Goal: Use online tool/utility: Utilize a website feature to perform a specific function

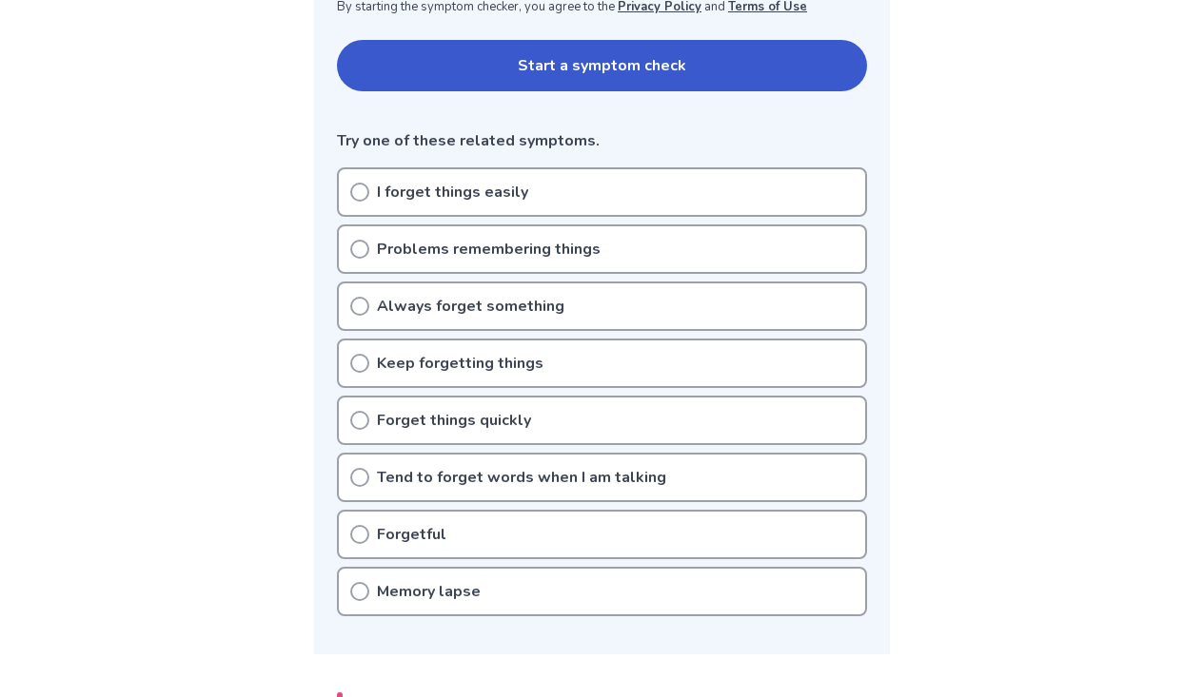
scroll to position [380, 0]
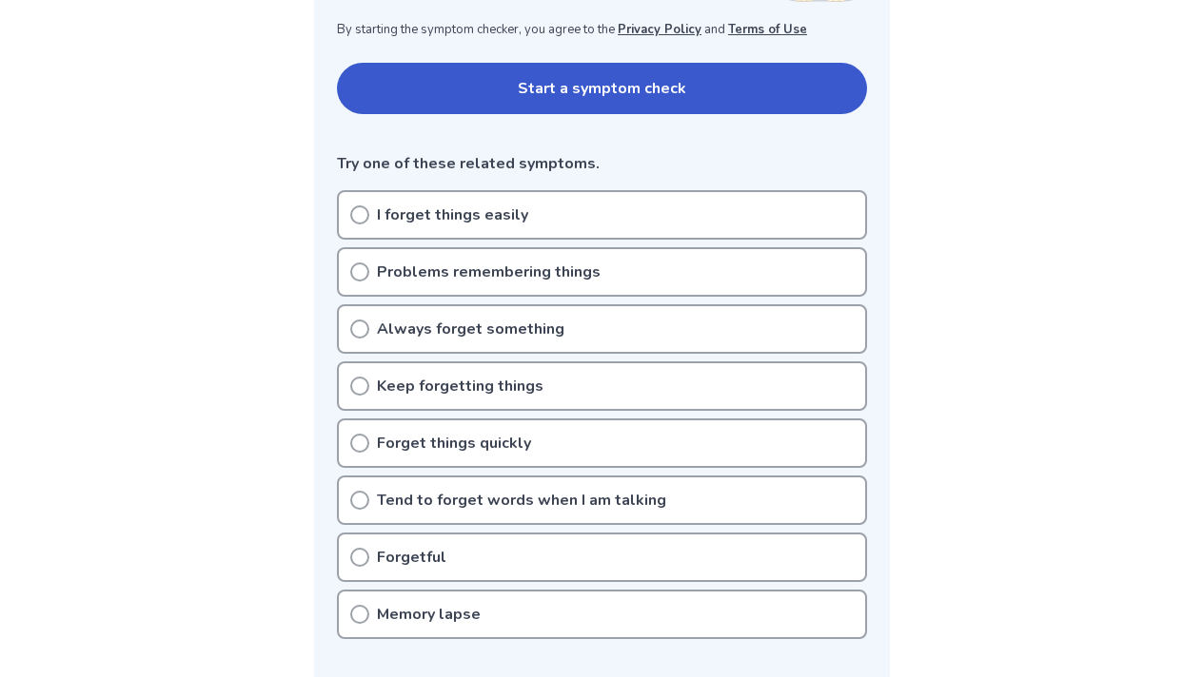
click at [620, 502] on p "Tend to forget words when I am talking" at bounding box center [521, 500] width 289 height 23
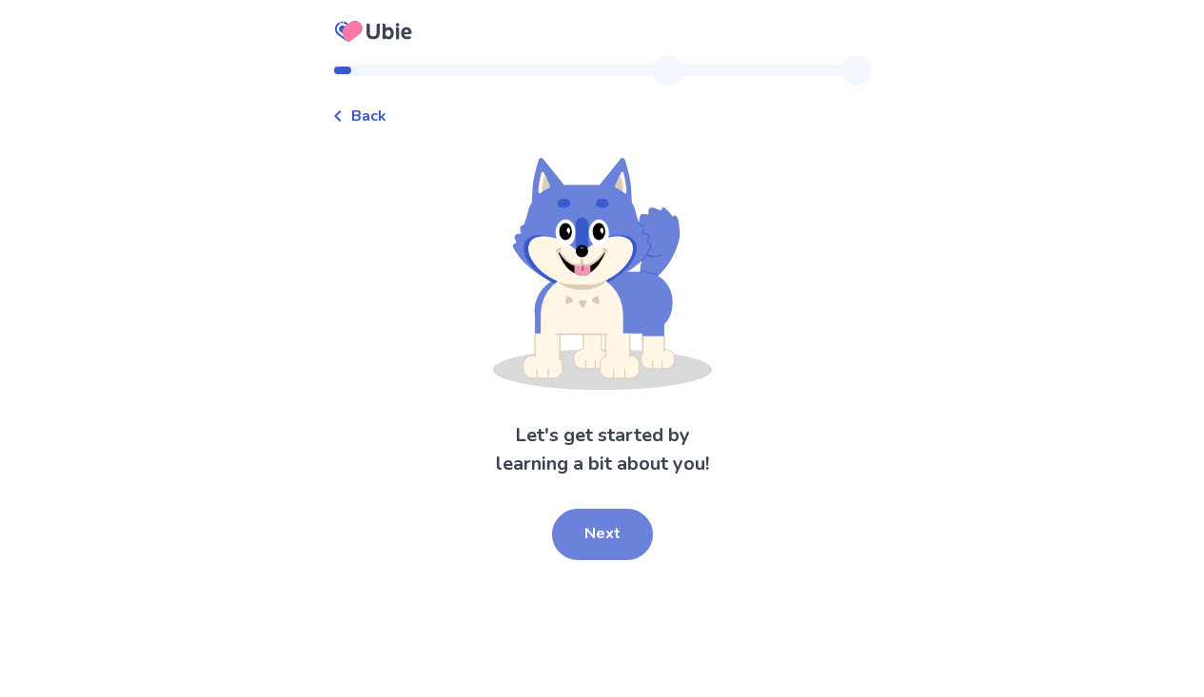
click at [593, 531] on button "Next" at bounding box center [602, 534] width 101 height 51
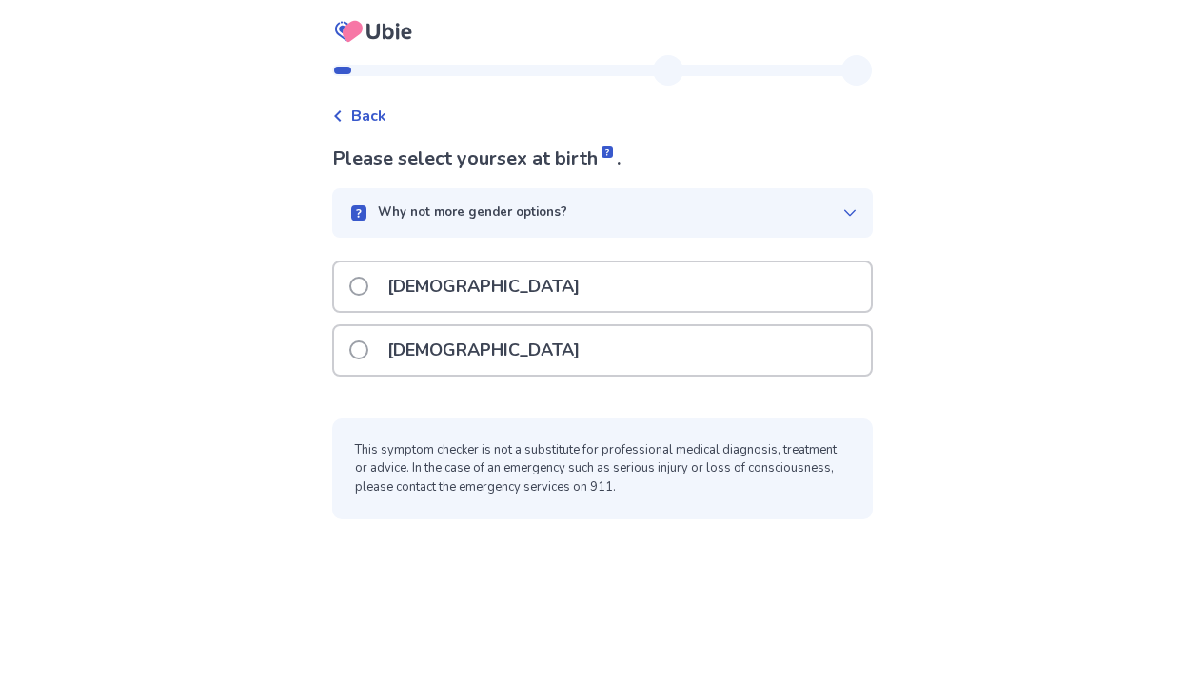
click at [625, 356] on div "[DEMOGRAPHIC_DATA]" at bounding box center [602, 350] width 537 height 49
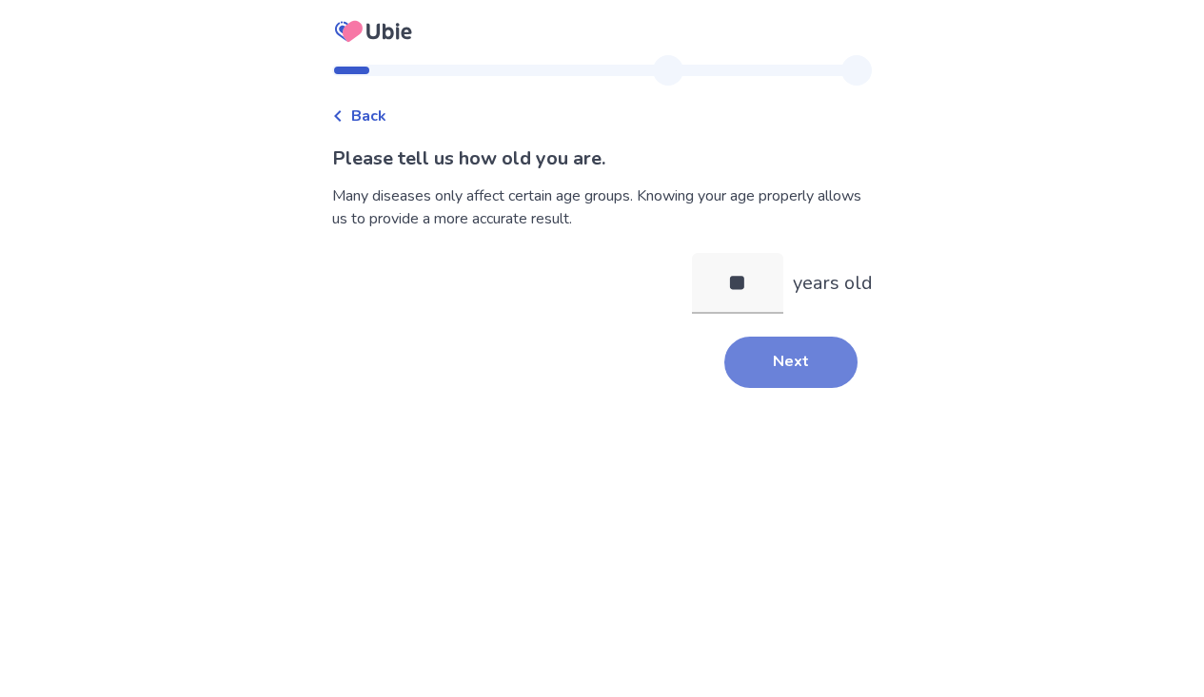
type input "**"
click at [746, 358] on button "Next" at bounding box center [790, 362] width 133 height 51
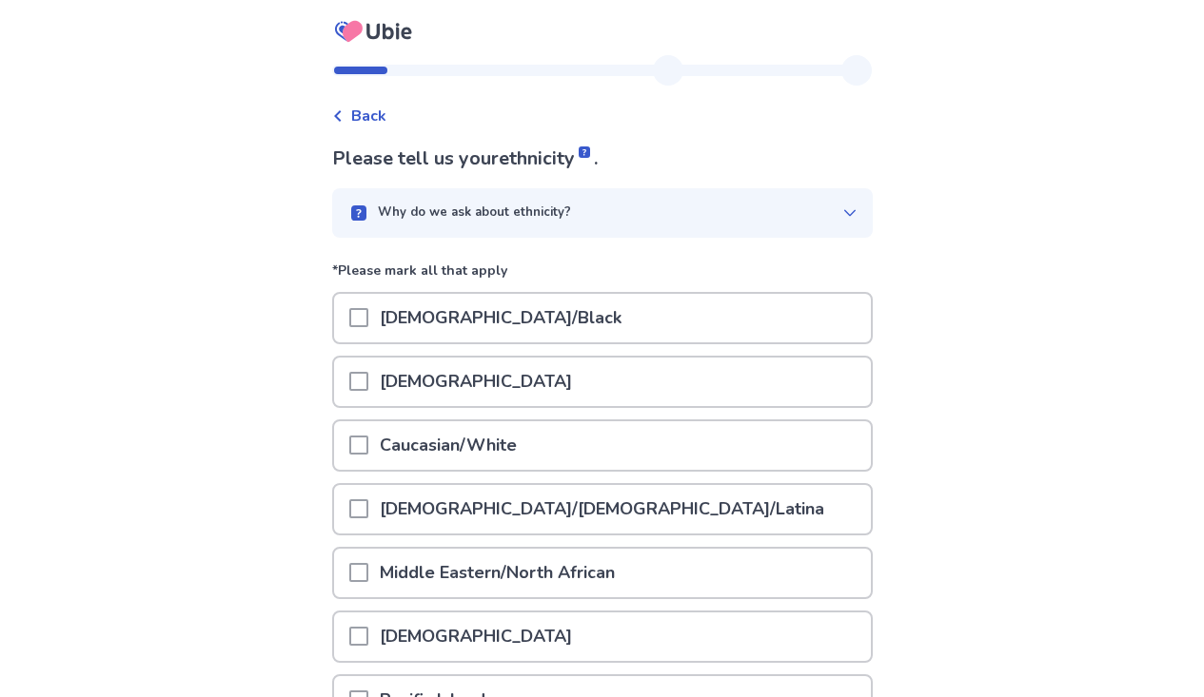
click at [711, 440] on div "Caucasian/White" at bounding box center [602, 446] width 537 height 49
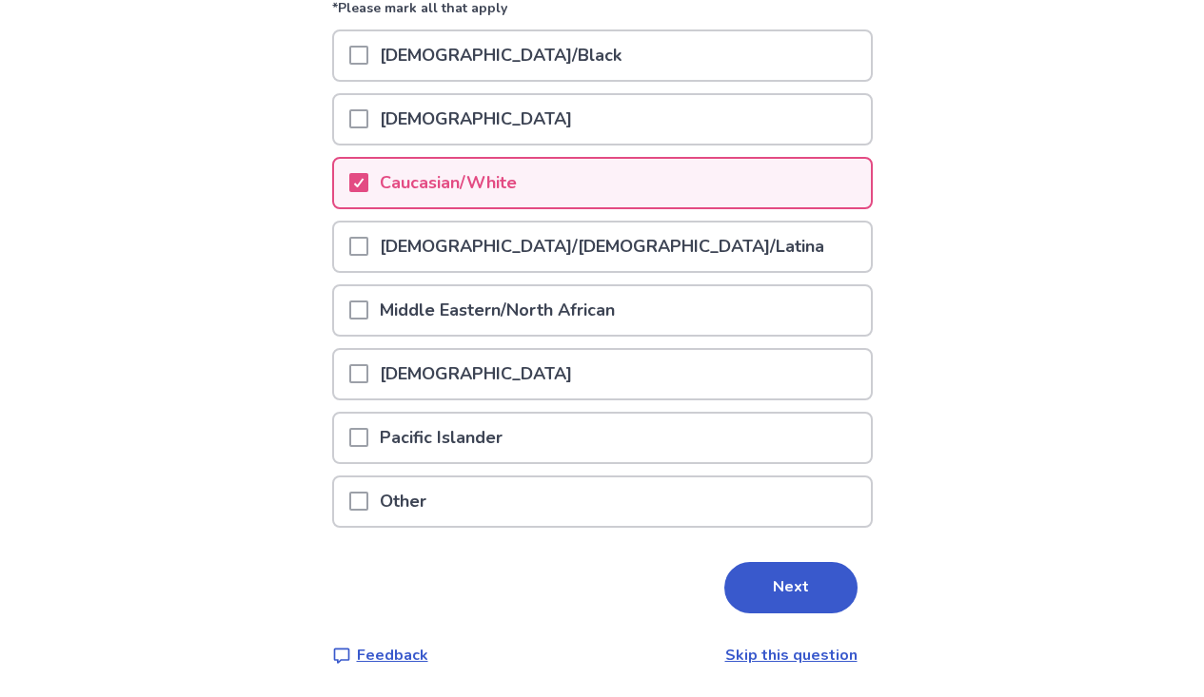
scroll to position [262, 0]
click at [775, 574] on button "Next" at bounding box center [790, 588] width 133 height 51
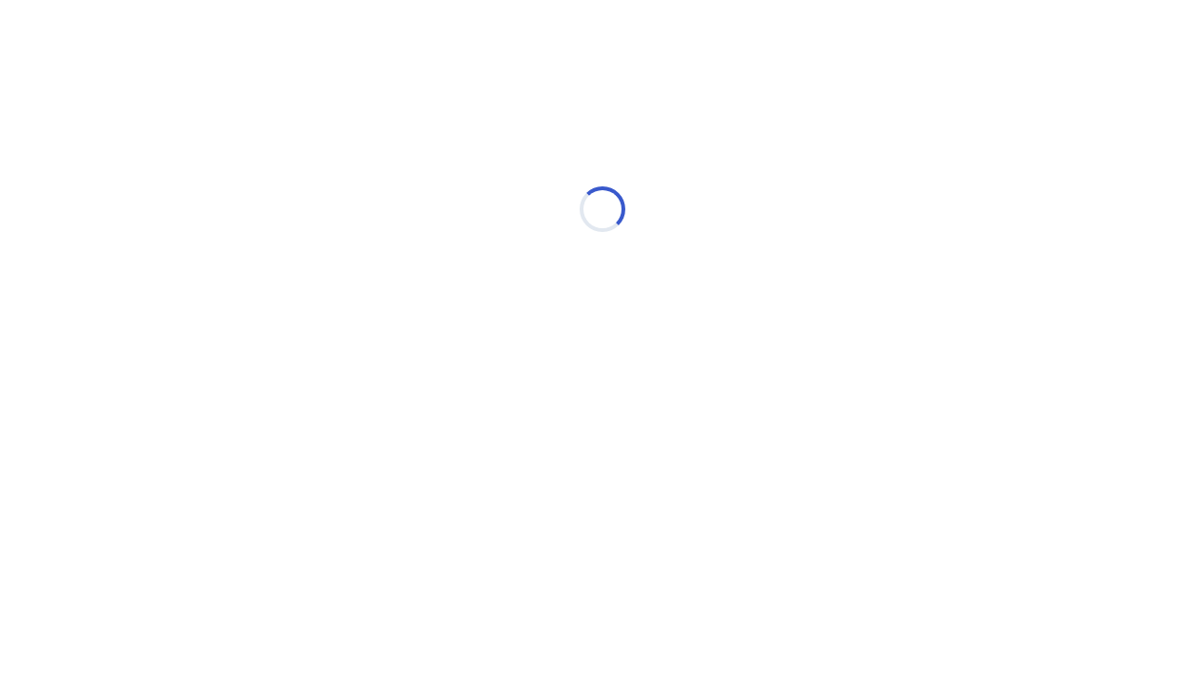
scroll to position [0, 0]
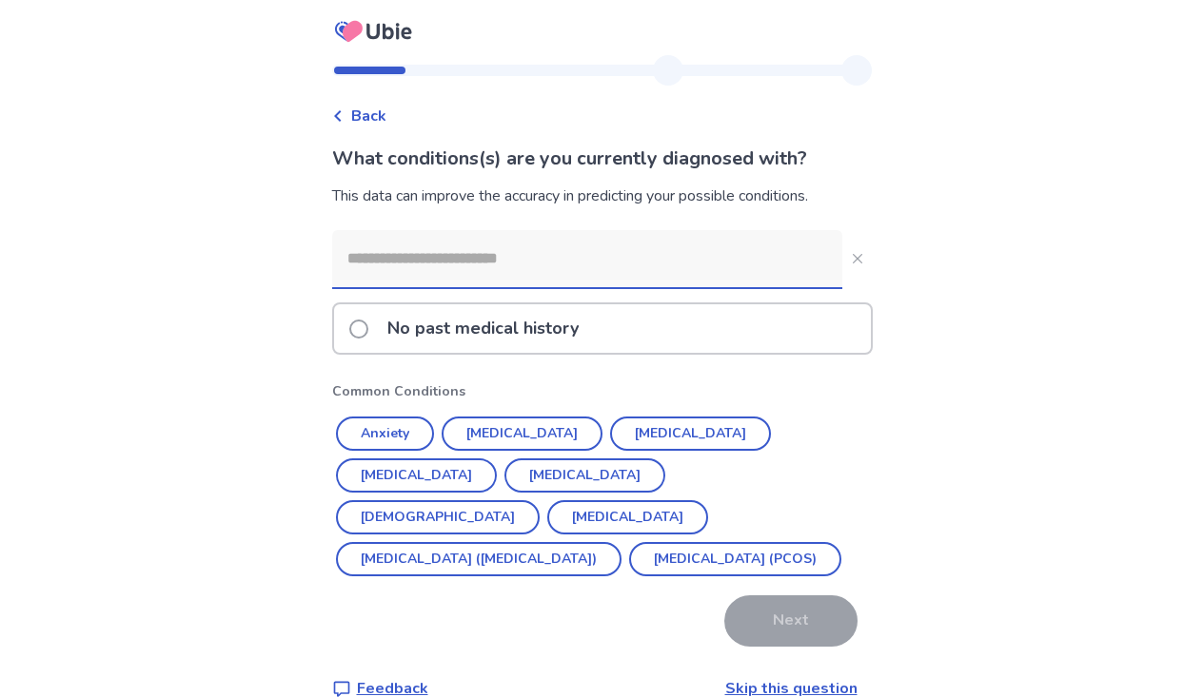
click at [789, 339] on div "No past medical history" at bounding box center [602, 328] width 537 height 49
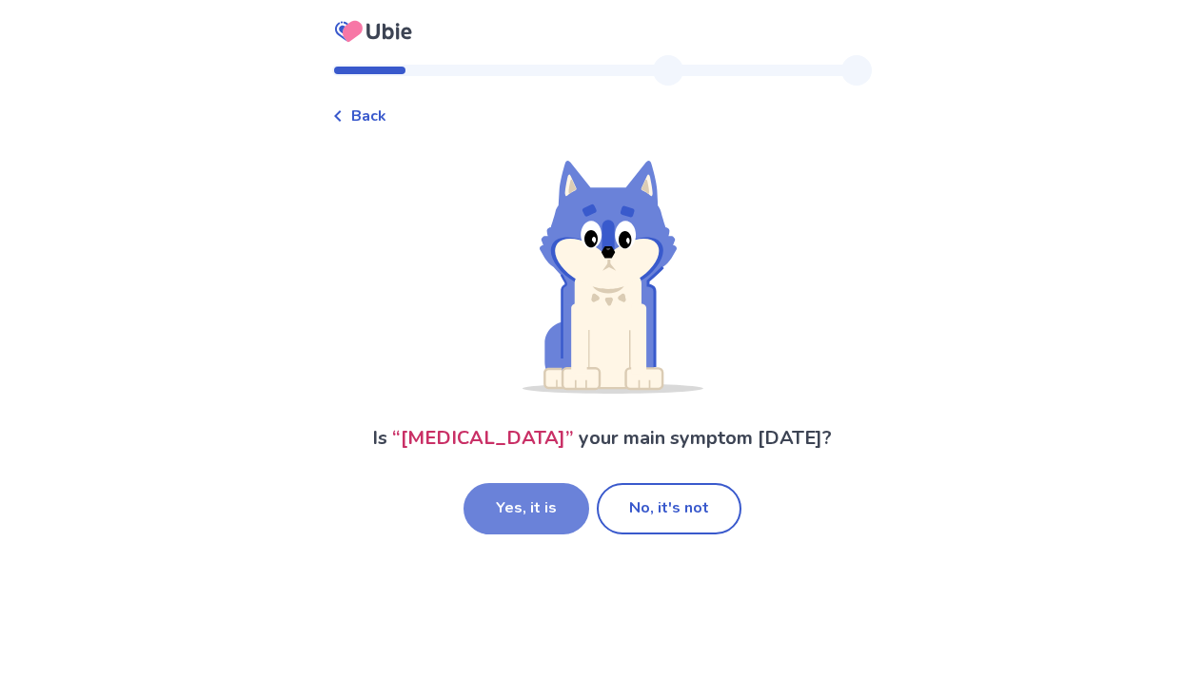
click at [558, 498] on button "Yes, it is" at bounding box center [526, 508] width 126 height 51
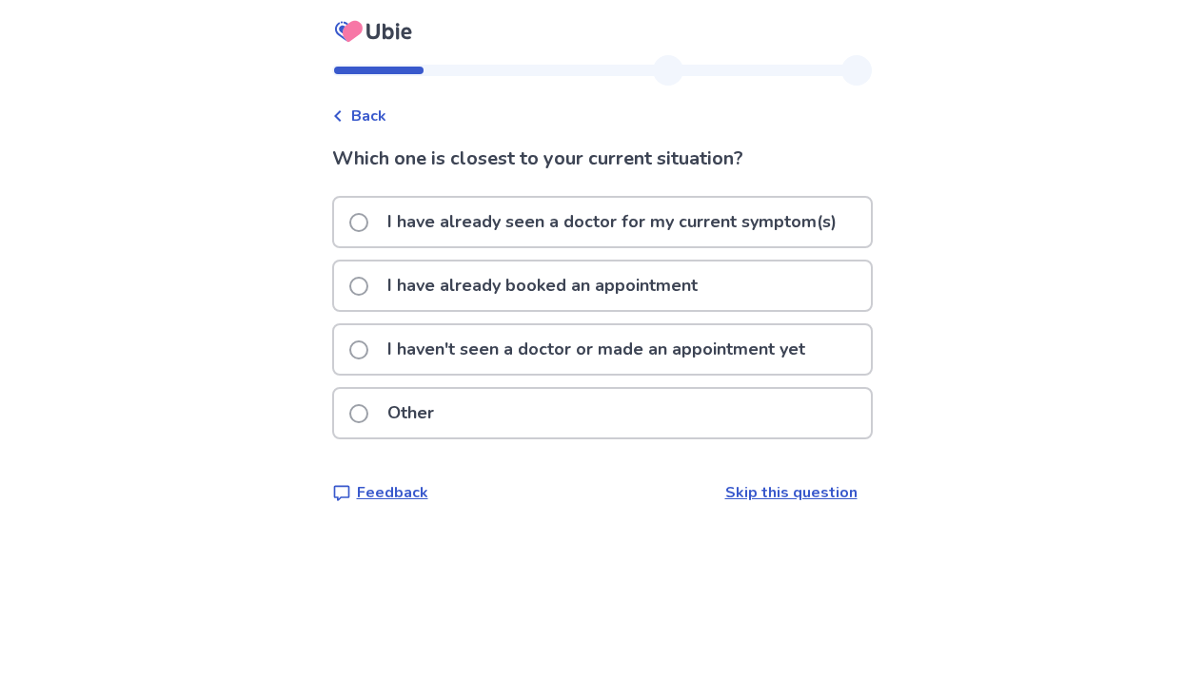
click at [628, 275] on p "I have already booked an appointment" at bounding box center [542, 286] width 333 height 49
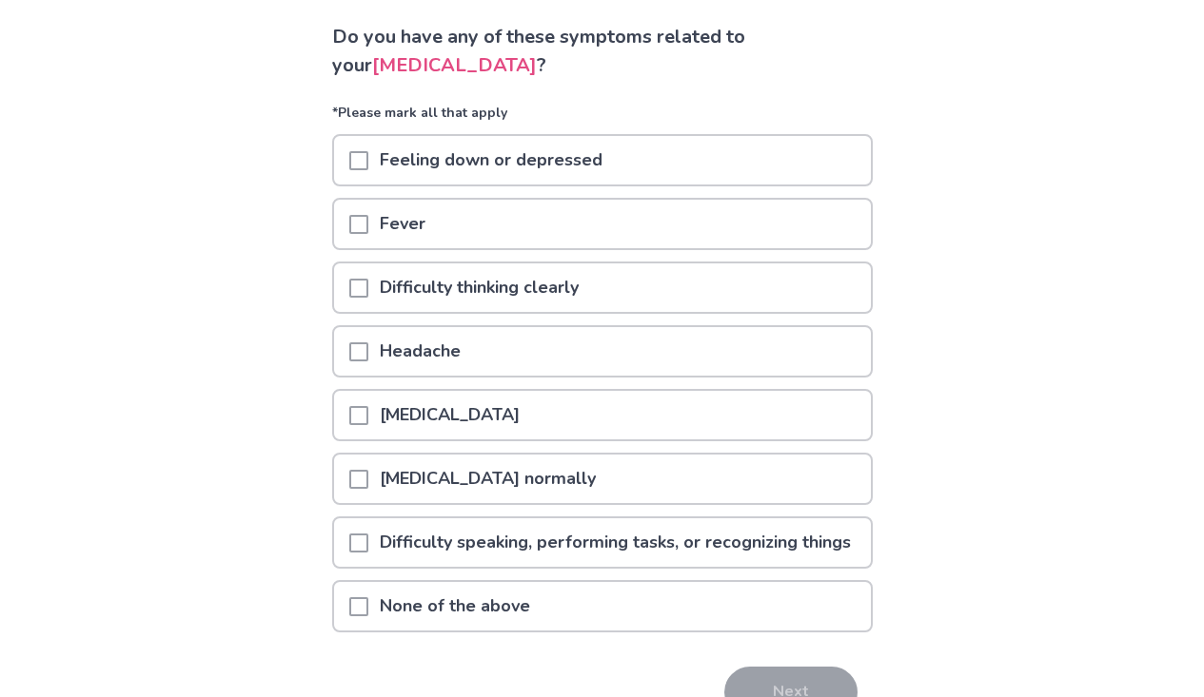
scroll to position [44, 0]
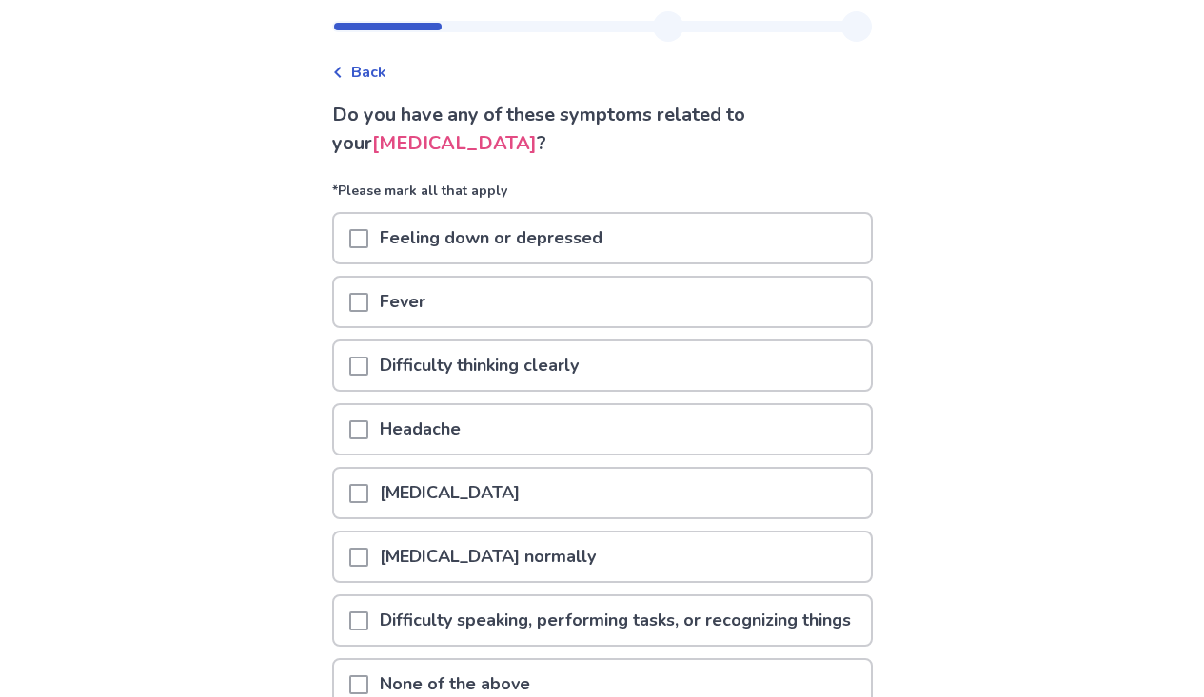
click at [797, 363] on div "Difficulty thinking clearly" at bounding box center [602, 366] width 537 height 49
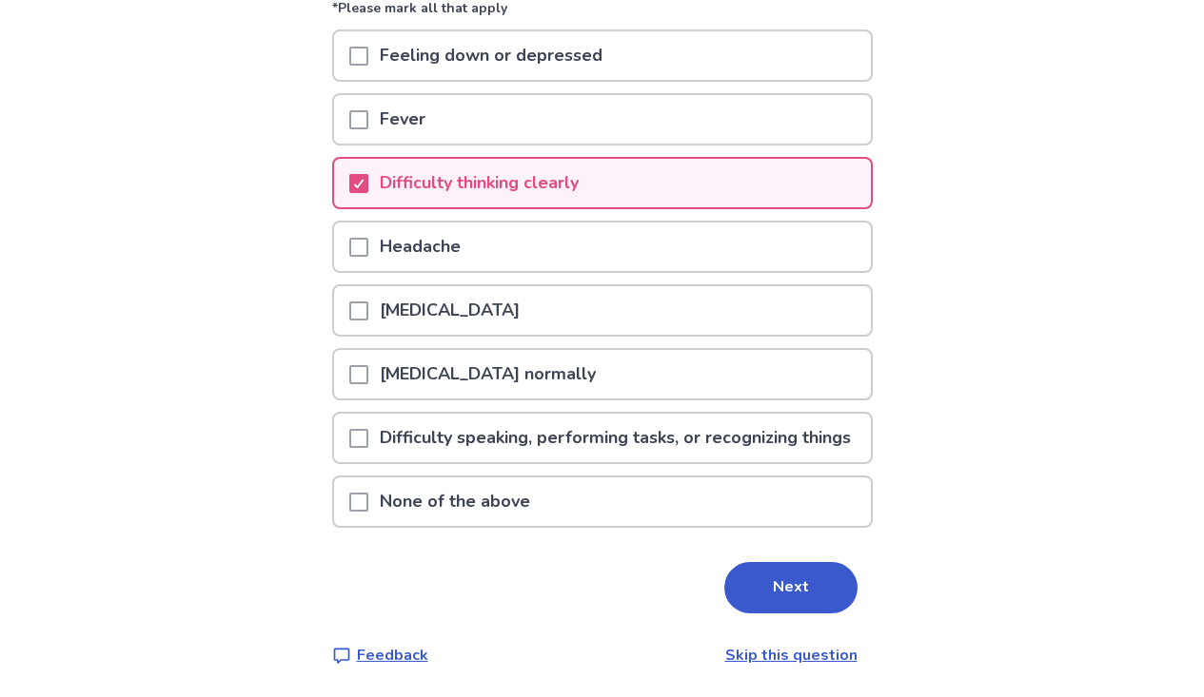
scroll to position [252, 0]
click at [796, 574] on button "Next" at bounding box center [790, 587] width 133 height 51
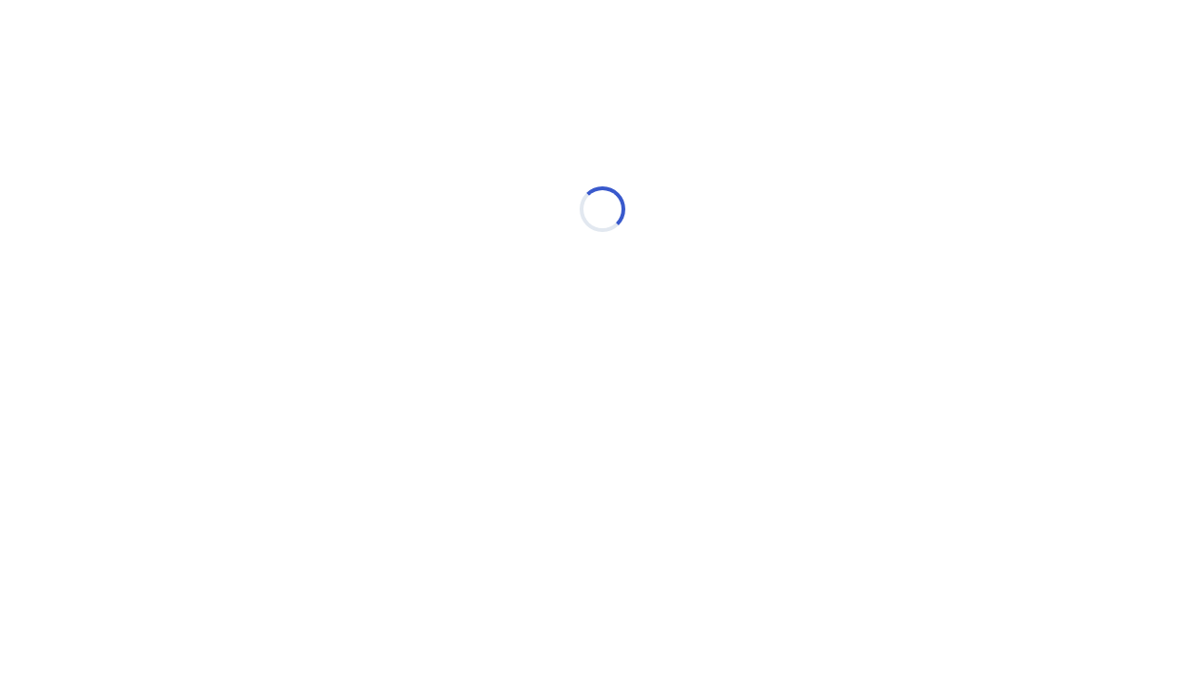
select select "*"
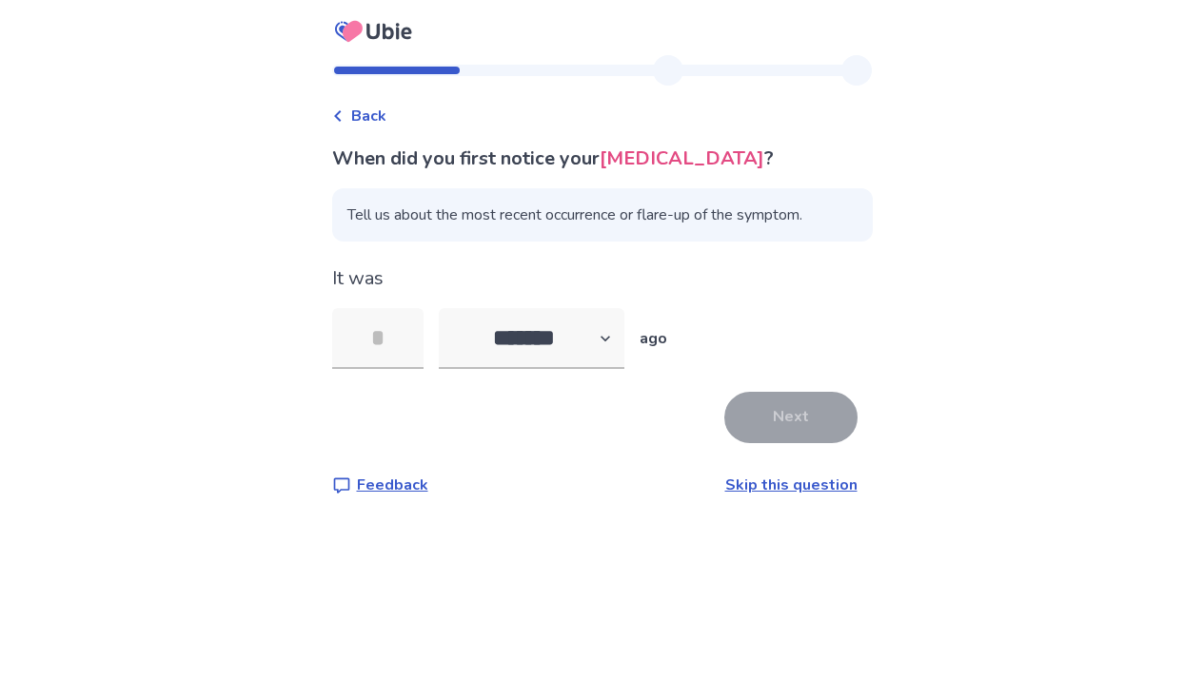
click at [798, 477] on link "Skip this question" at bounding box center [791, 485] width 132 height 21
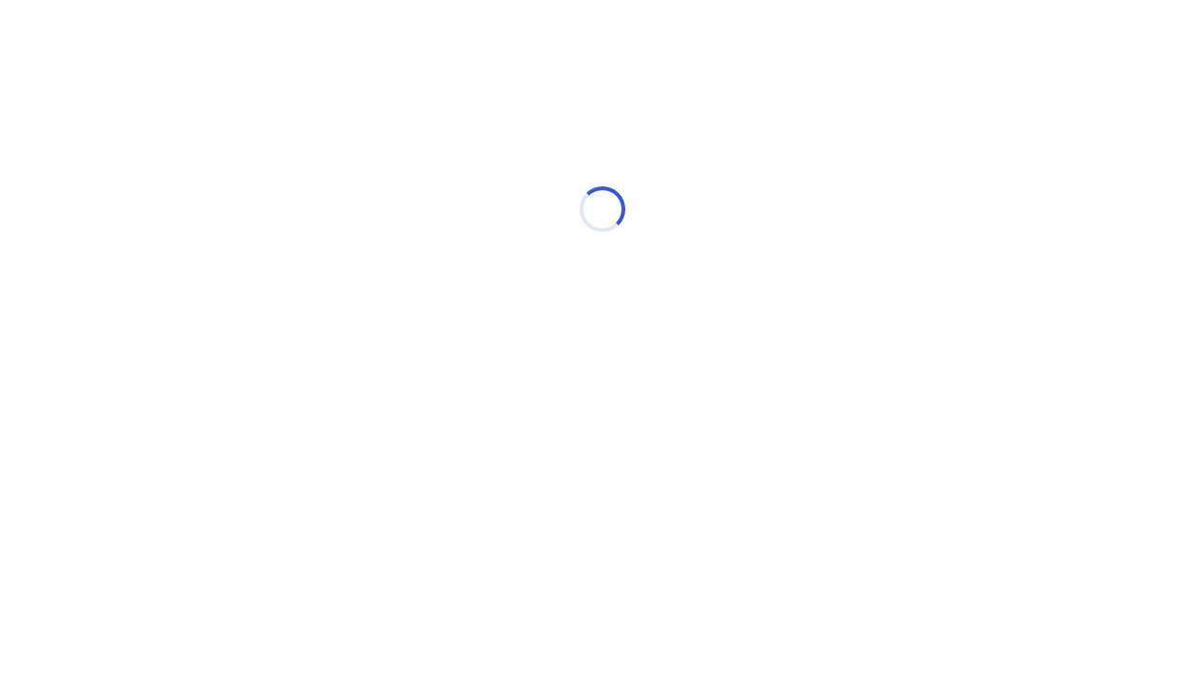
select select "*"
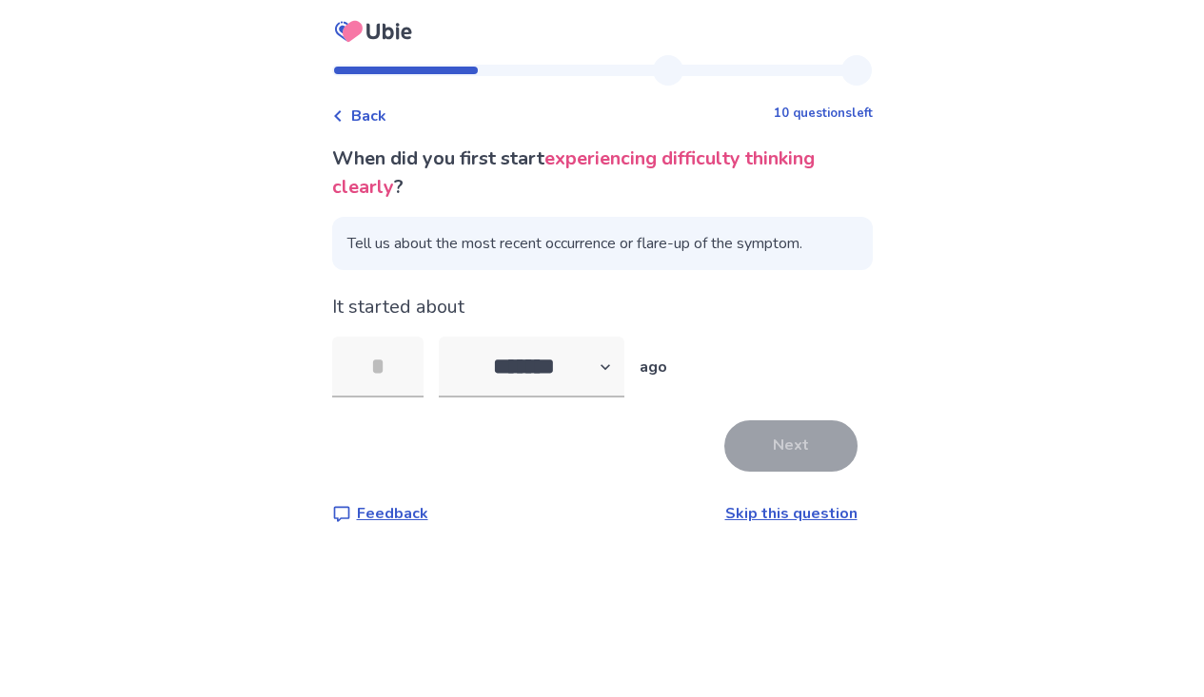
click at [778, 512] on link "Skip this question" at bounding box center [791, 513] width 132 height 21
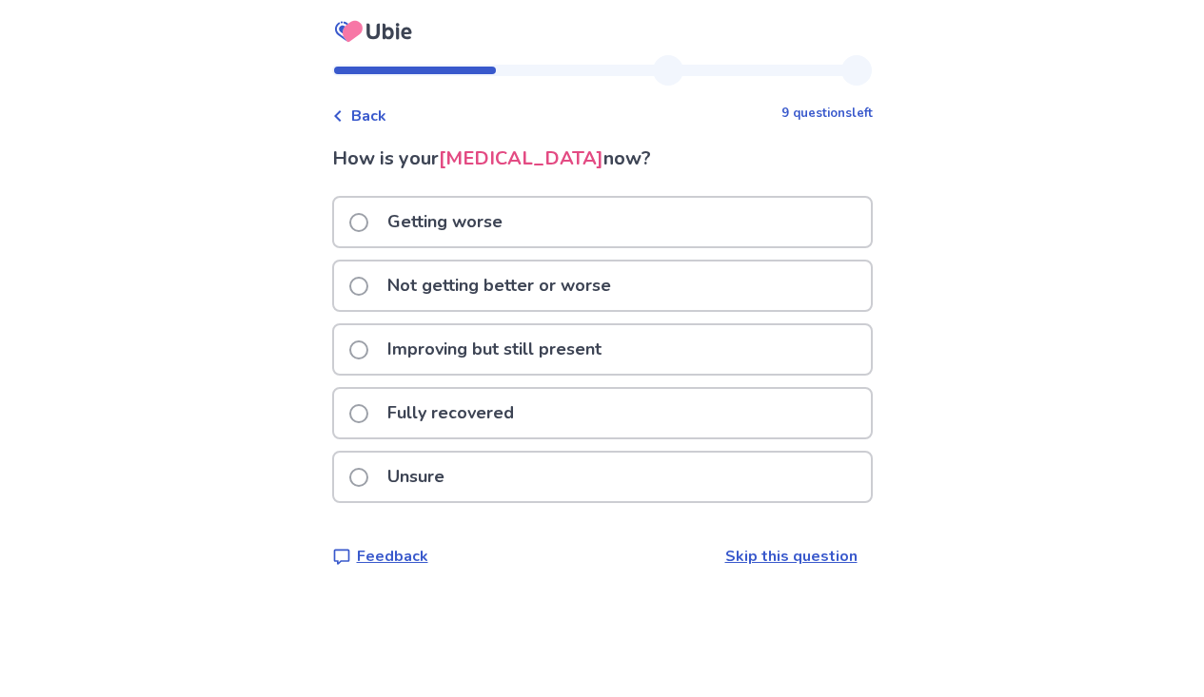
click at [764, 554] on link "Skip this question" at bounding box center [791, 556] width 132 height 21
